Goal: Task Accomplishment & Management: Manage account settings

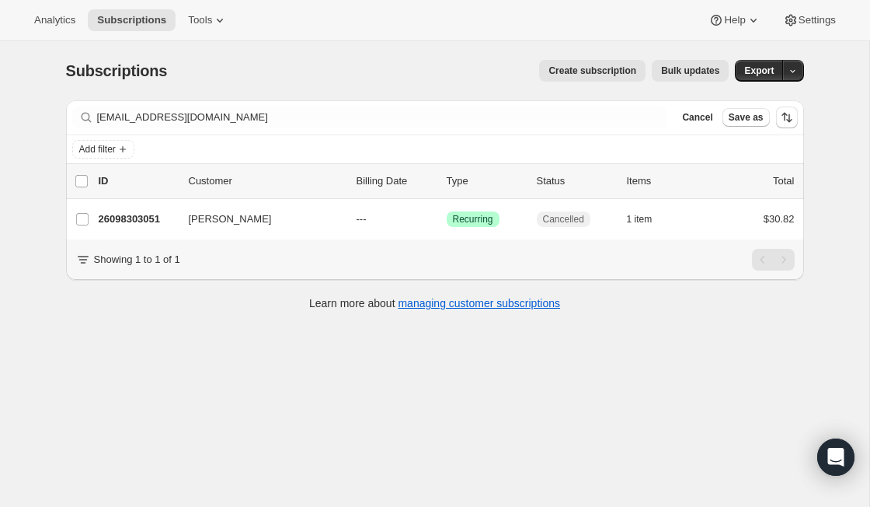
click at [466, 131] on div "Filter subscribers Tanyalvallieres@icloud.com Clear Cancel Save as" at bounding box center [435, 117] width 738 height 34
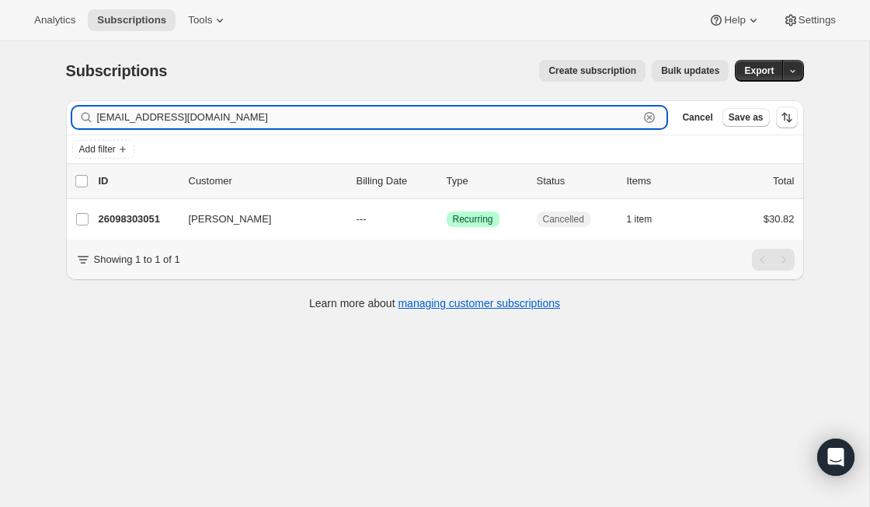
click at [466, 120] on input "Tanyalvallieres@icloud.com" at bounding box center [368, 117] width 542 height 22
paste input "amyihrke58@outlook"
type input "amyihrke58@outlook.com"
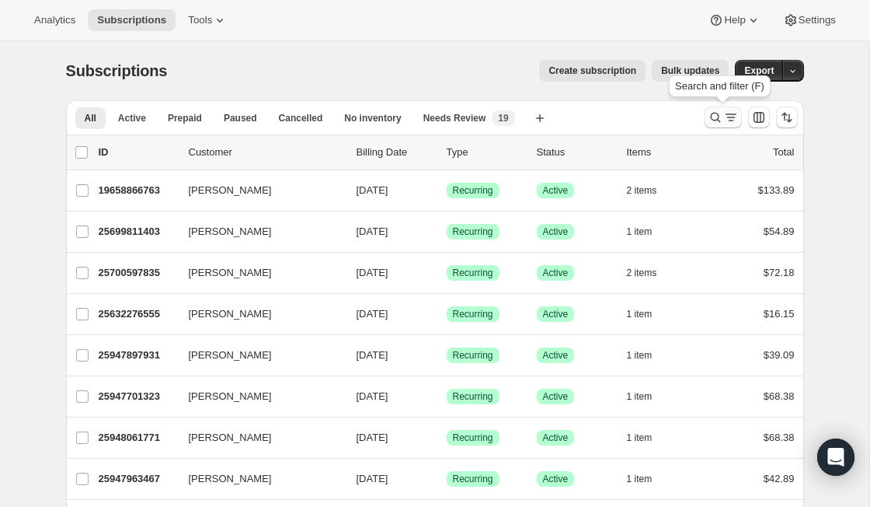
click at [715, 127] on button "Search and filter results" at bounding box center [723, 117] width 37 height 22
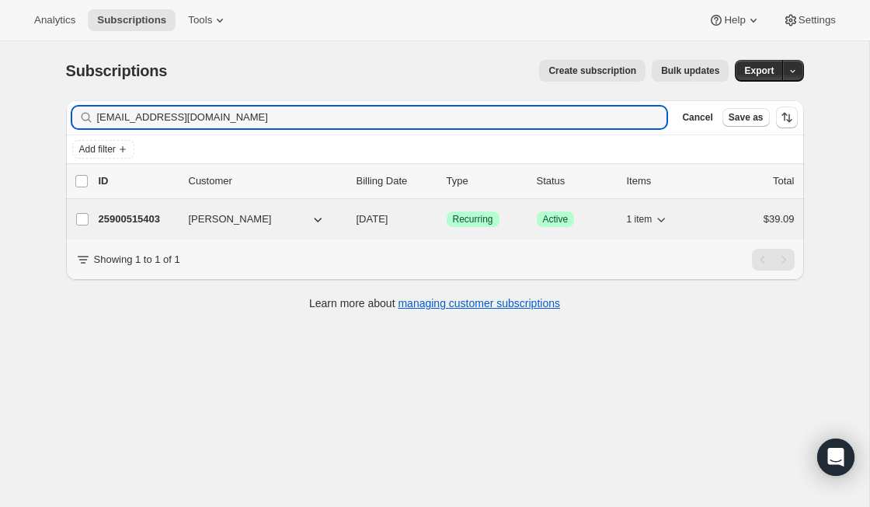
type input "luzrzqu@hotmail.com"
click at [228, 220] on span "Cindy Woolbright" at bounding box center [230, 219] width 83 height 16
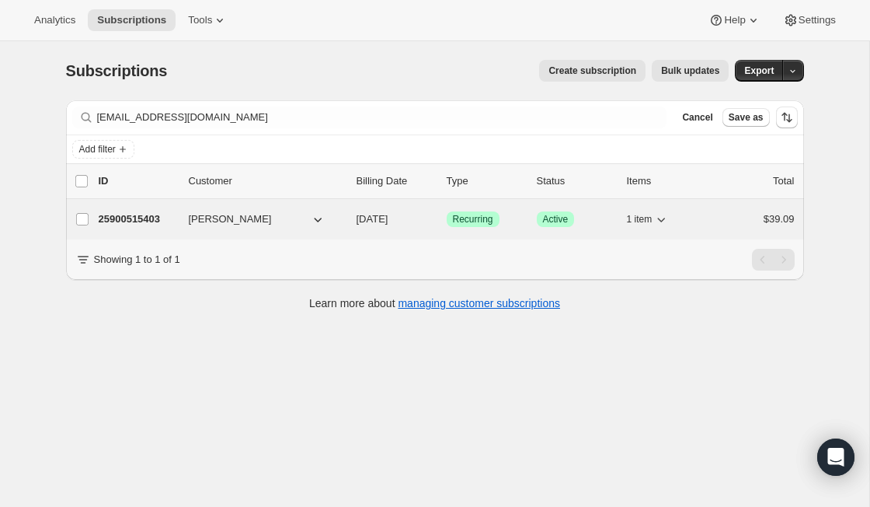
click at [155, 220] on p "25900515403" at bounding box center [138, 219] width 78 height 16
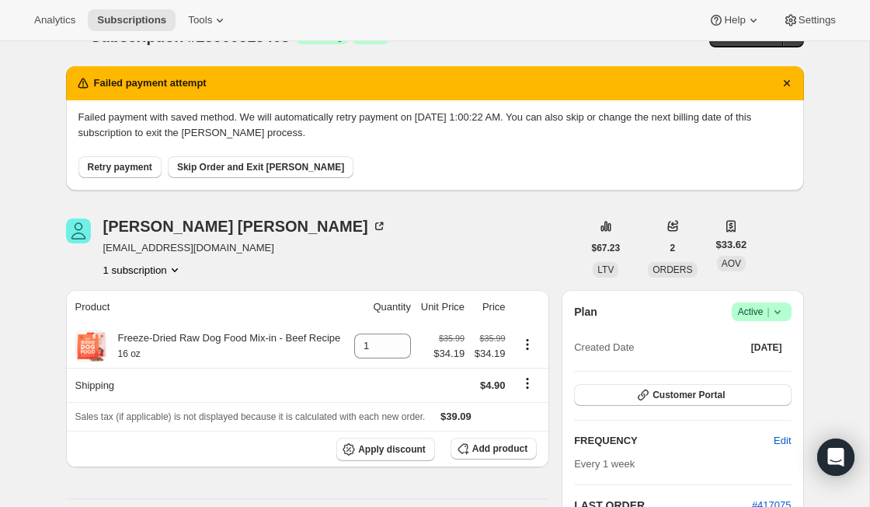
scroll to position [63, 0]
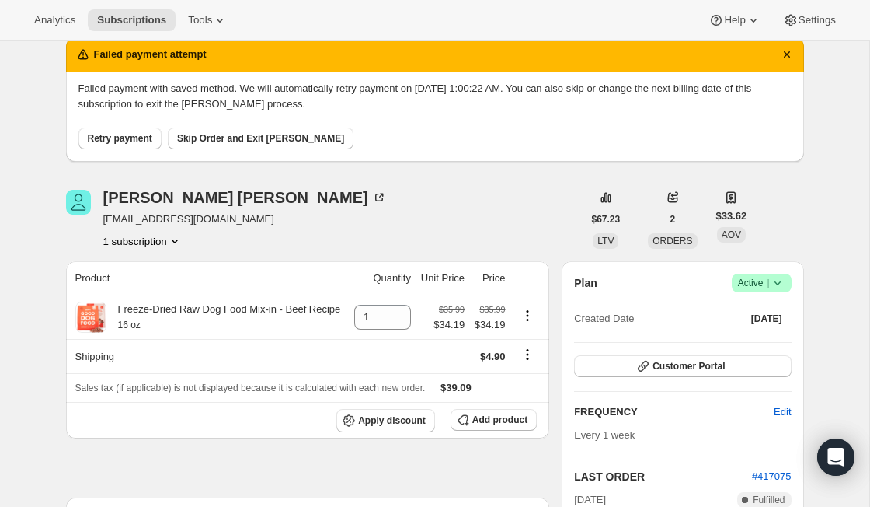
click at [784, 287] on icon at bounding box center [778, 283] width 16 height 16
click at [780, 336] on span "Cancel subscription" at bounding box center [756, 340] width 88 height 12
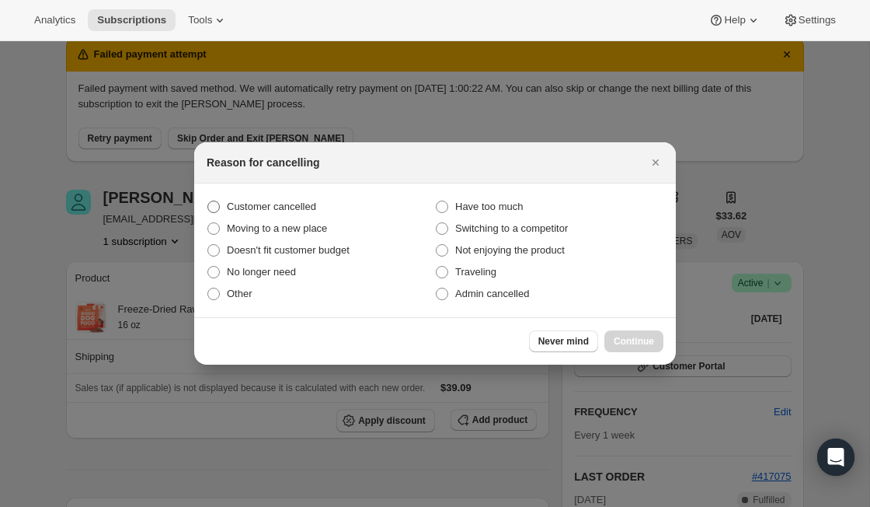
click at [316, 209] on span "Customer cancelled" at bounding box center [271, 206] width 89 height 12
click at [208, 201] on input "Customer cancelled" at bounding box center [207, 200] width 1 height 1
radio input "true"
click at [652, 345] on span "Continue" at bounding box center [634, 341] width 40 height 12
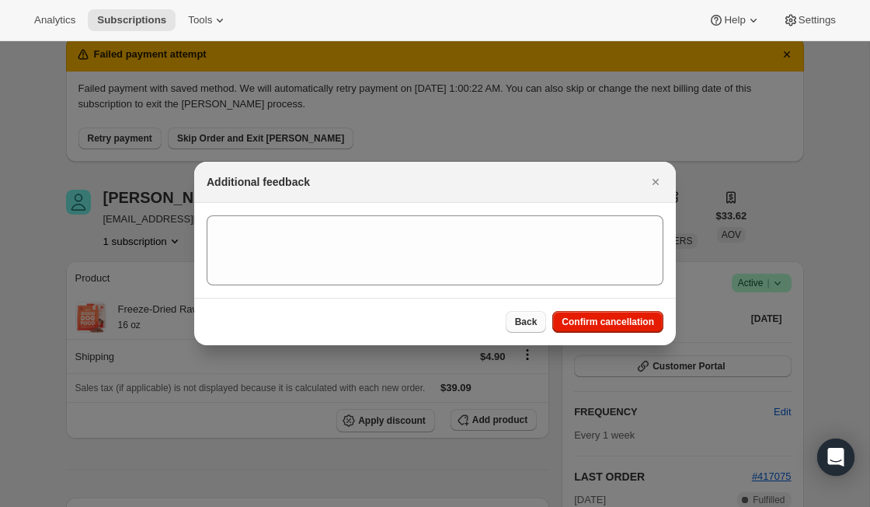
click at [527, 322] on span "Back" at bounding box center [526, 322] width 23 height 12
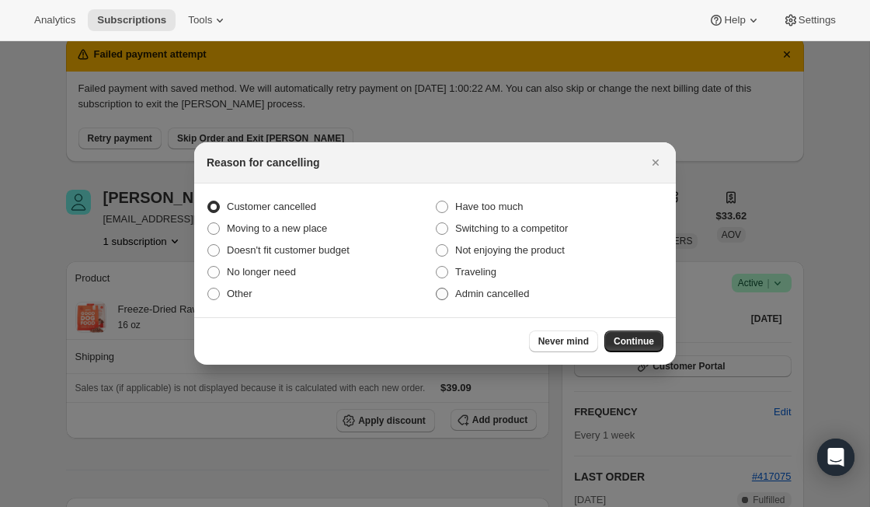
click at [500, 293] on span "Admin cancelled" at bounding box center [492, 294] width 74 height 12
click at [437, 288] on input "Admin cancelled" at bounding box center [436, 288] width 1 height 1
radio input "true"
radio input "false"
click at [664, 350] on div "Never mind Continue" at bounding box center [435, 340] width 482 height 47
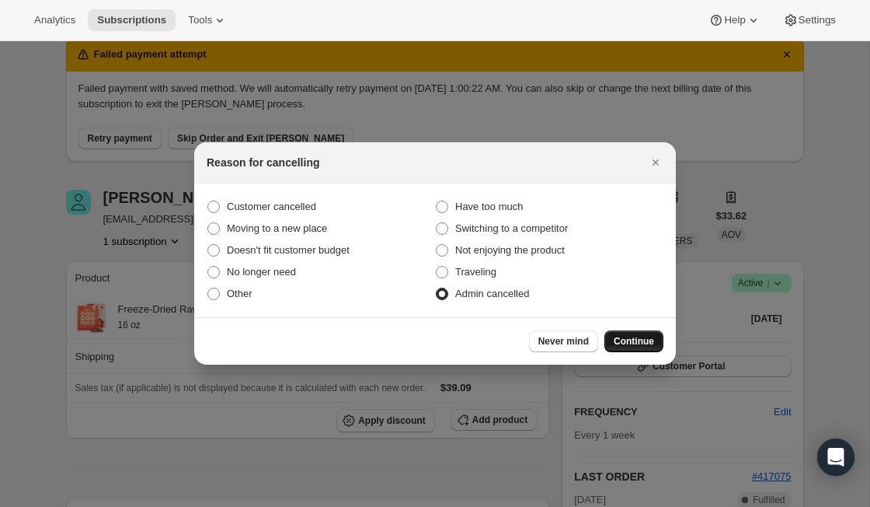
click at [647, 349] on button "Continue" at bounding box center [634, 341] width 59 height 22
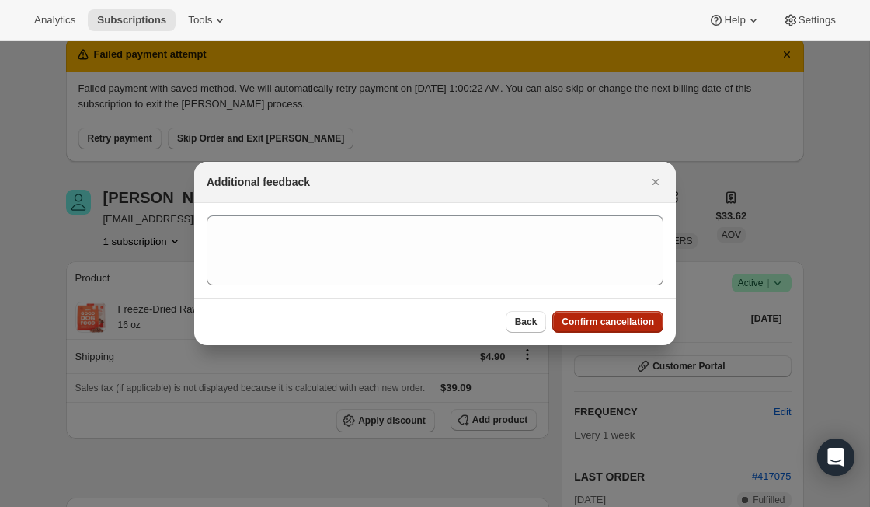
click at [623, 319] on span "Confirm cancellation" at bounding box center [608, 322] width 92 height 12
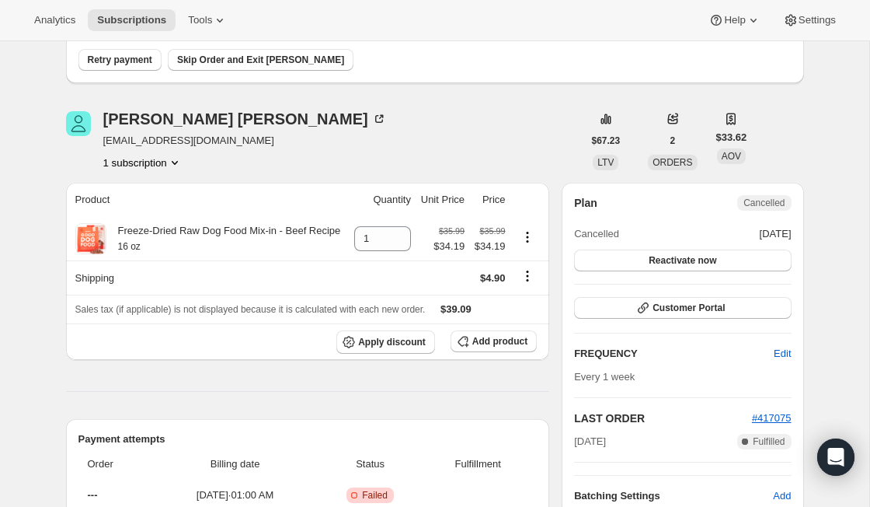
scroll to position [206, 0]
